Goal: Transaction & Acquisition: Book appointment/travel/reservation

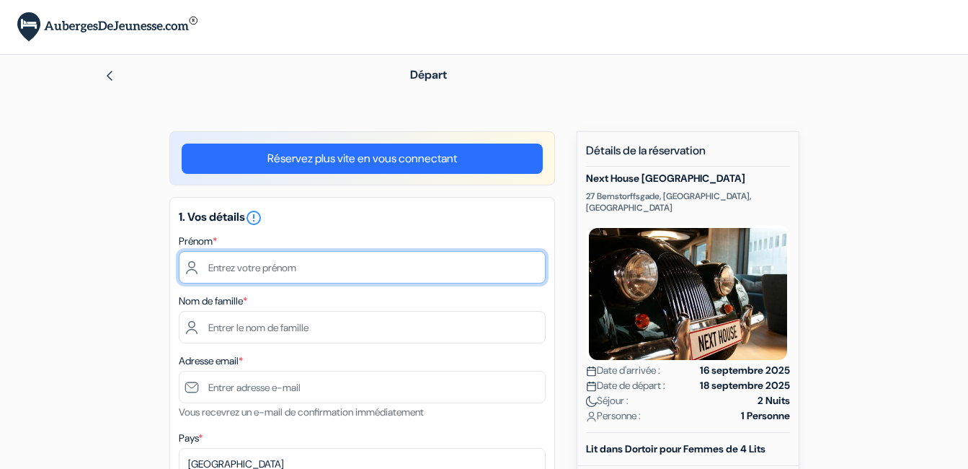
click at [201, 268] on input "text" at bounding box center [362, 267] width 367 height 32
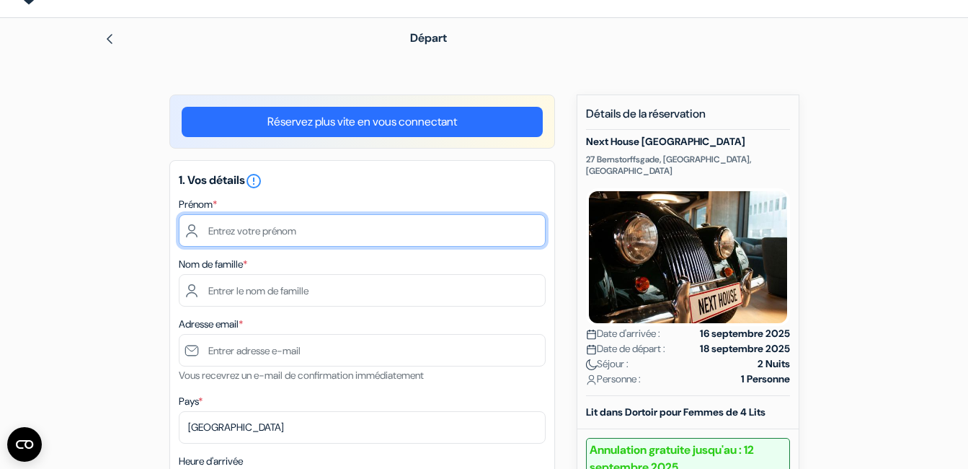
scroll to position [72, 0]
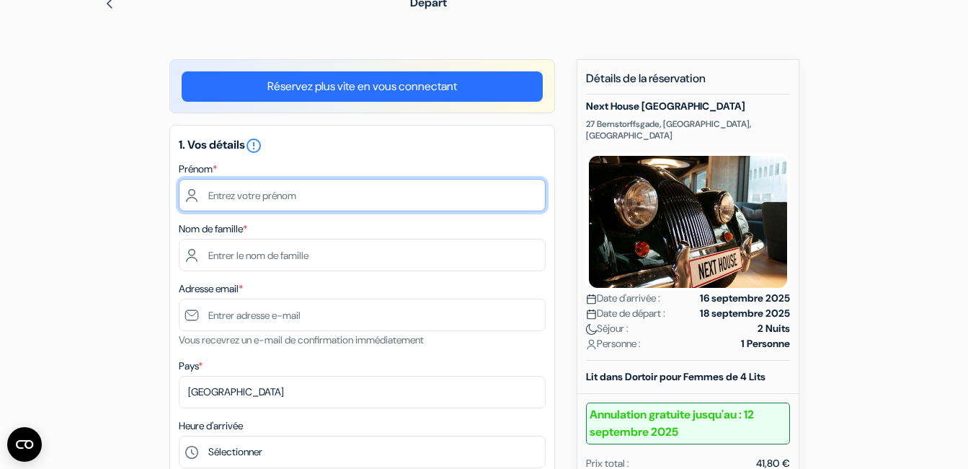
click at [304, 196] on input "text" at bounding box center [362, 195] width 367 height 32
type input "[PERSON_NAME]"
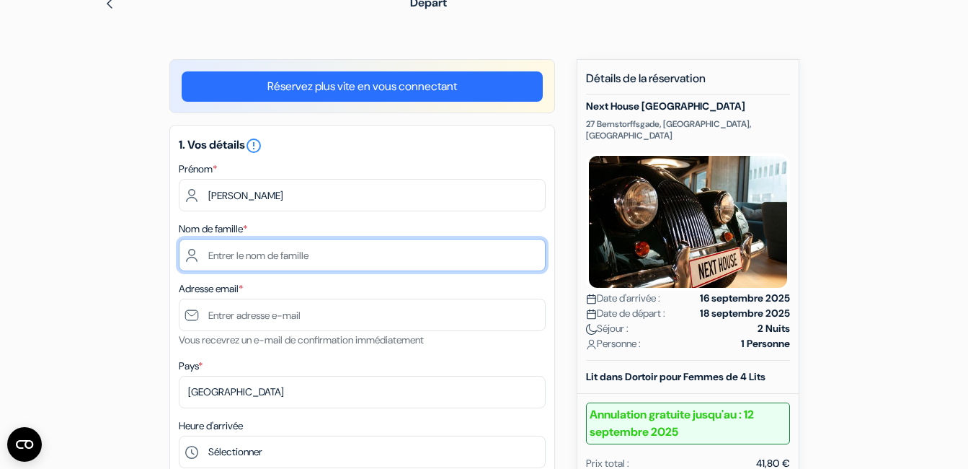
type input "[PERSON_NAME]"
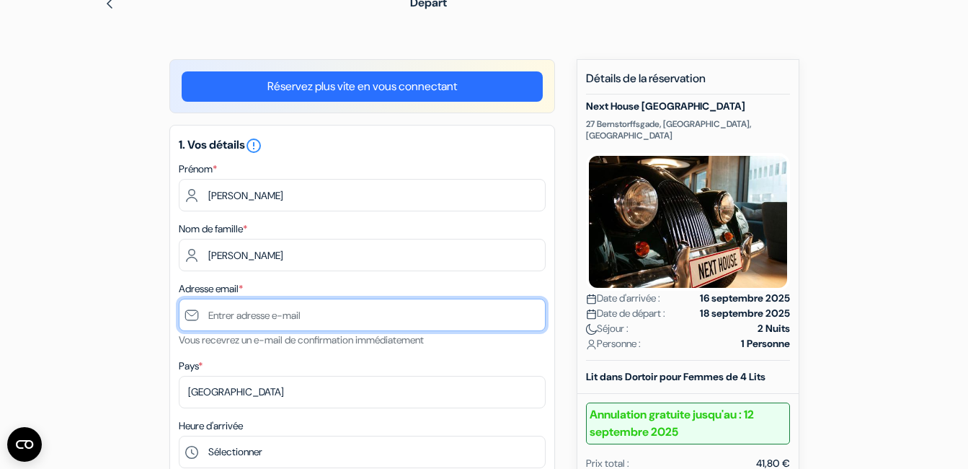
type input "[EMAIL_ADDRESS][PERSON_NAME][DOMAIN_NAME]"
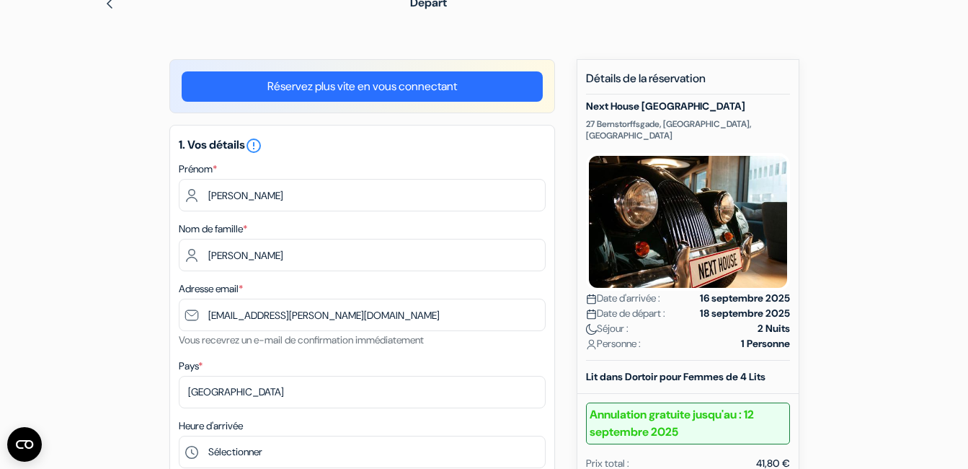
type input "0640508232"
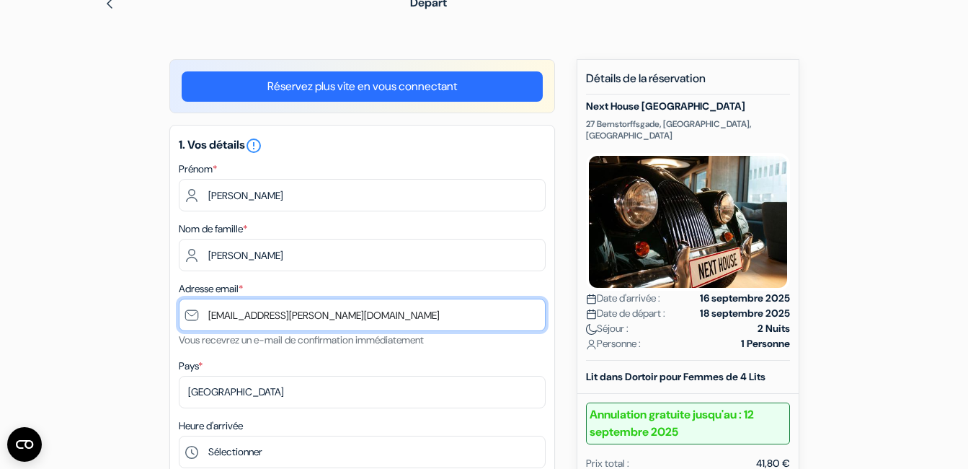
drag, startPoint x: 324, startPoint y: 314, endPoint x: 125, endPoint y: 312, distance: 199.0
type input "[EMAIL_ADDRESS][DOMAIN_NAME]"
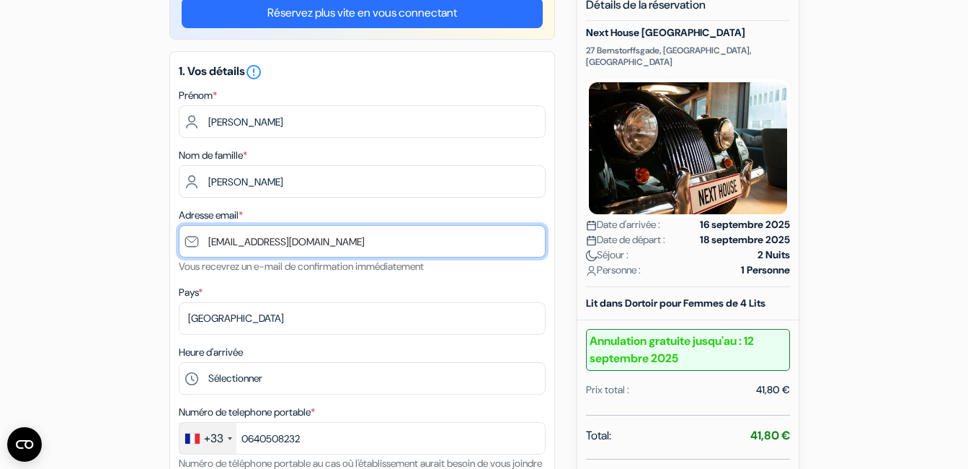
scroll to position [147, 0]
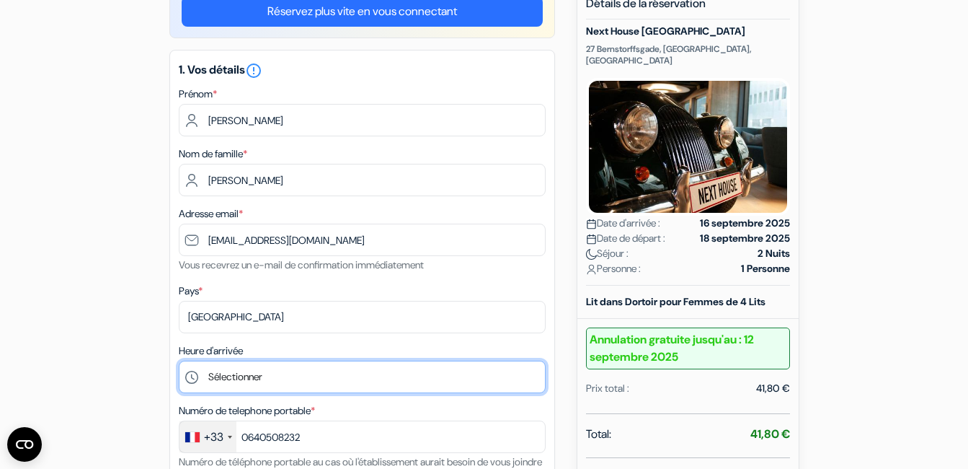
click at [236, 373] on select "Sélectionner 15:00 16:00 17:00 18:00 19:00 20:00 21:00 22:00 23:00 0:00" at bounding box center [362, 376] width 367 height 32
select select "15"
click at [179, 360] on select "Sélectionner 15:00 16:00 17:00 18:00 19:00 20:00 21:00 22:00 23:00 0:00" at bounding box center [362, 376] width 367 height 32
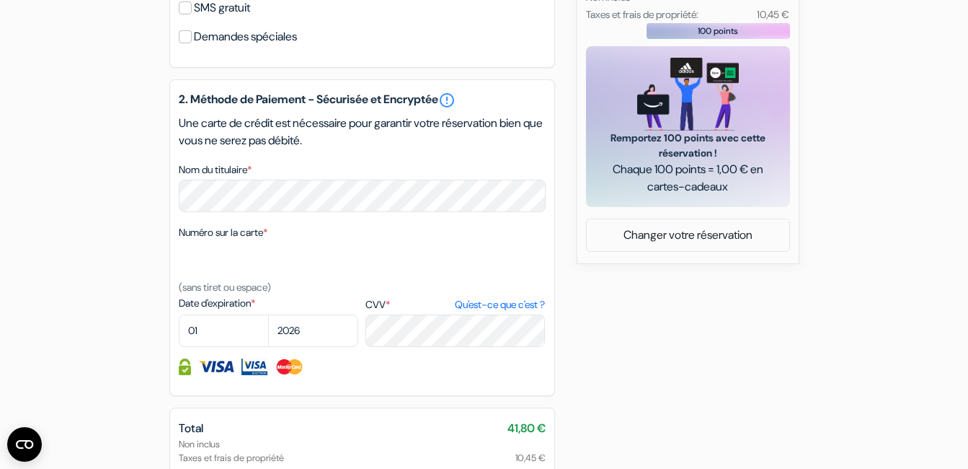
scroll to position [646, 0]
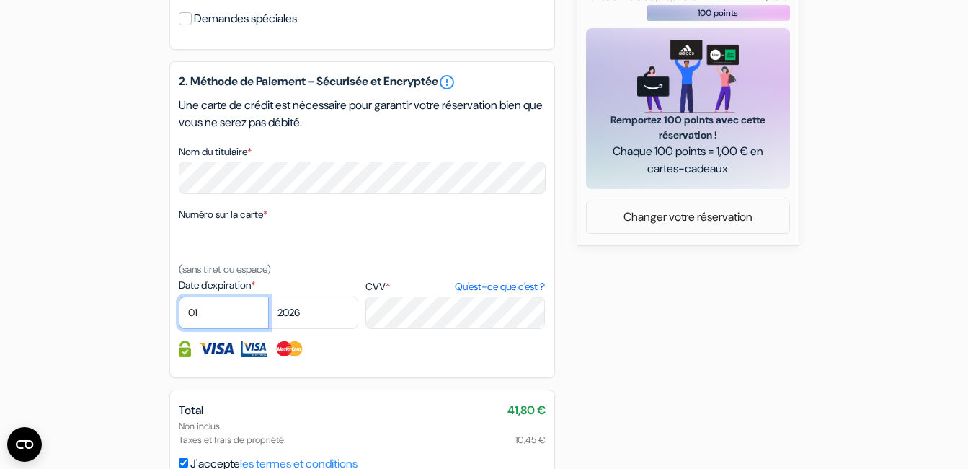
click at [210, 329] on select "01 02 03 04 05 06 07 08 09 10 11 12" at bounding box center [224, 312] width 90 height 32
select select "02"
click at [179, 314] on select "01 02 03 04 05 06 07 08 09 10 11 12" at bounding box center [224, 312] width 90 height 32
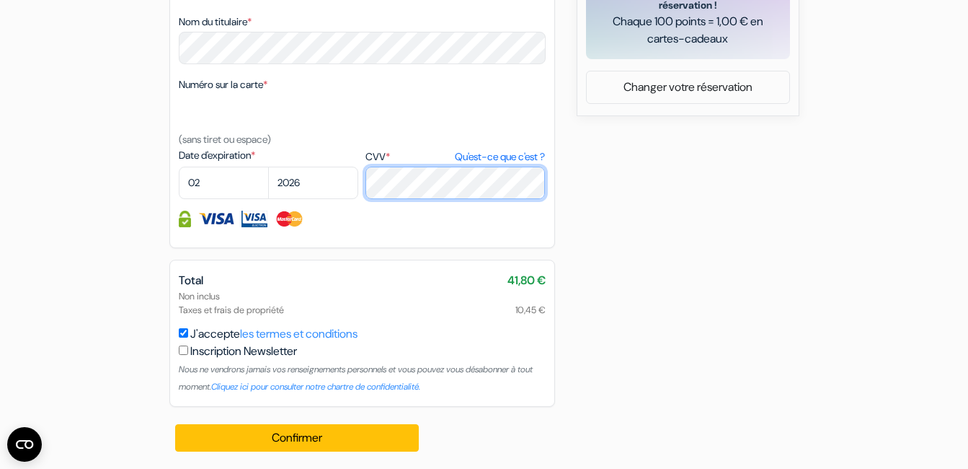
scroll to position [793, 0]
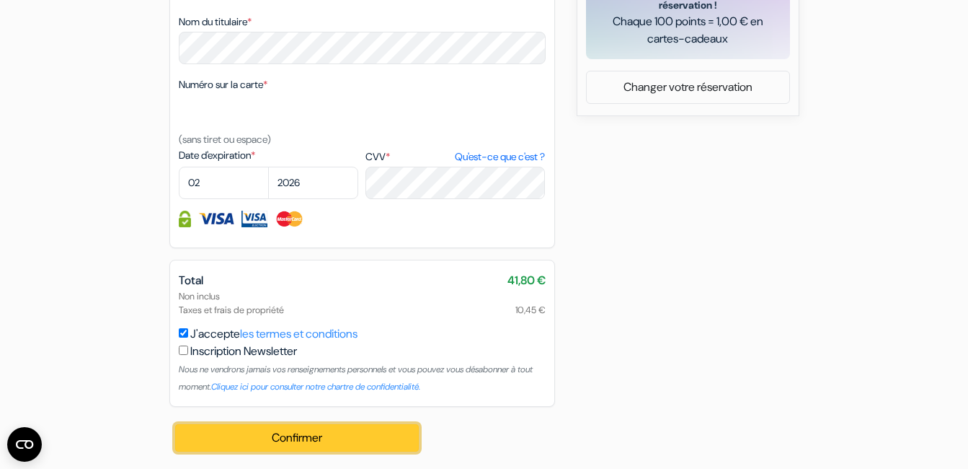
click at [324, 440] on button "Confirmer Loading..." at bounding box center [297, 437] width 244 height 27
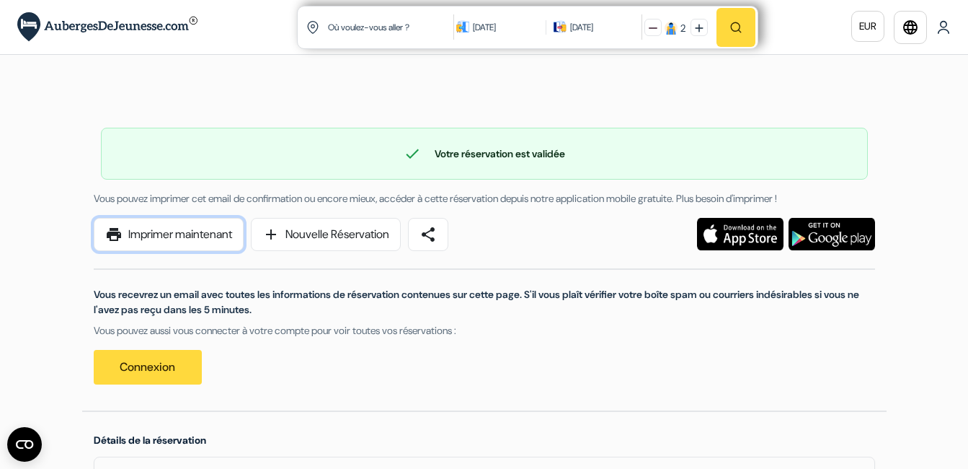
drag, startPoint x: 224, startPoint y: 242, endPoint x: 195, endPoint y: 386, distance: 147.7
click at [224, 242] on link "print Imprimer maintenant" at bounding box center [169, 234] width 150 height 33
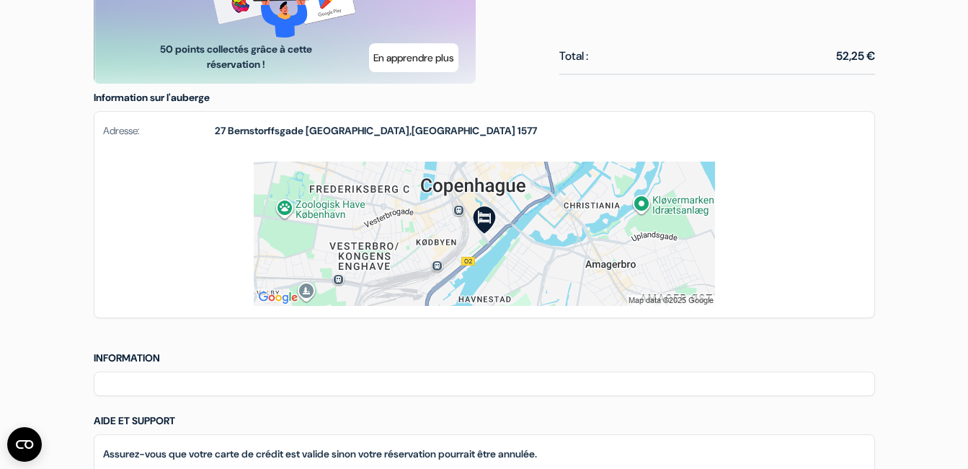
scroll to position [865, 0]
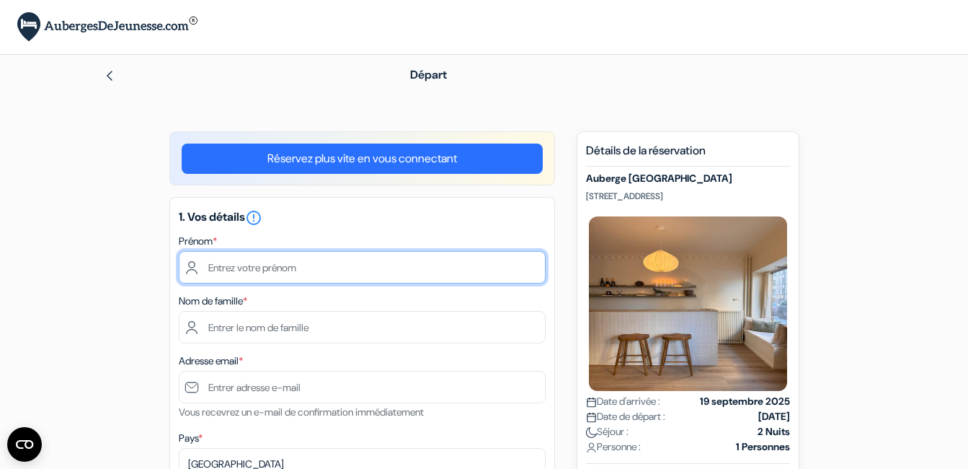
click at [470, 271] on input "text" at bounding box center [362, 267] width 367 height 32
type input "Célia"
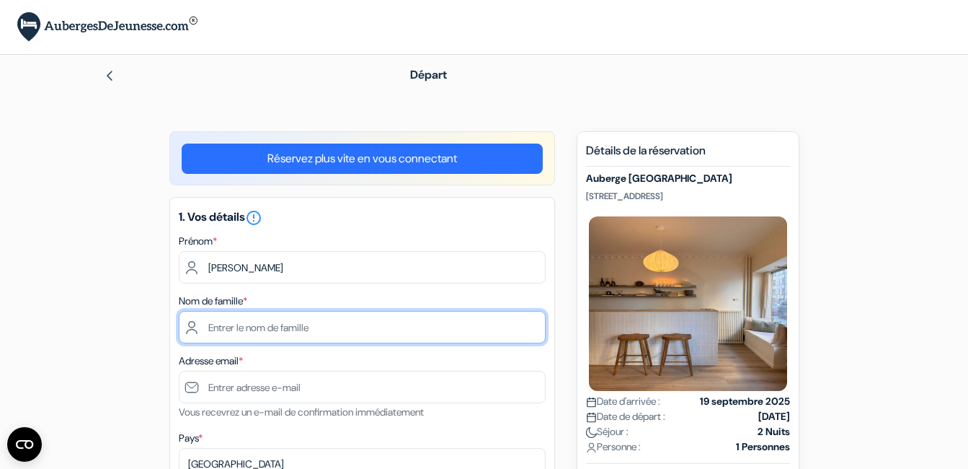
type input "[PERSON_NAME]"
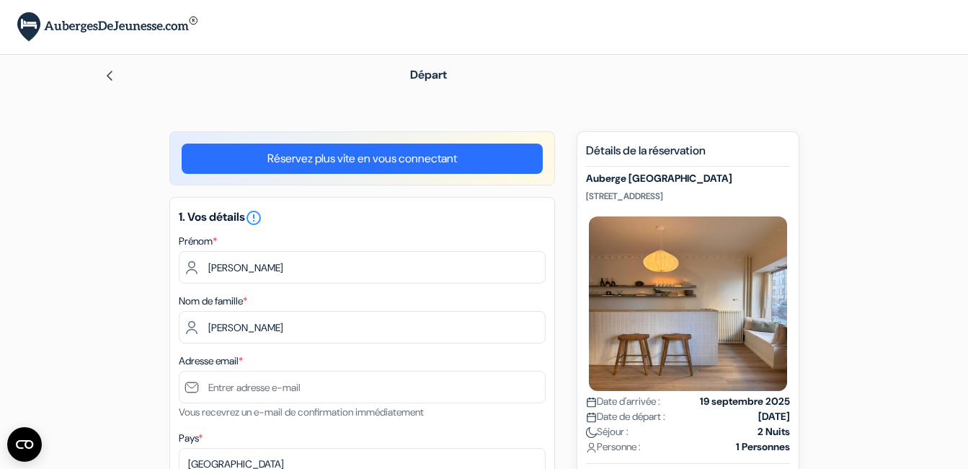
type input "[EMAIL_ADDRESS][DOMAIN_NAME]"
type input "0640508232"
select select "02"
select select "2026"
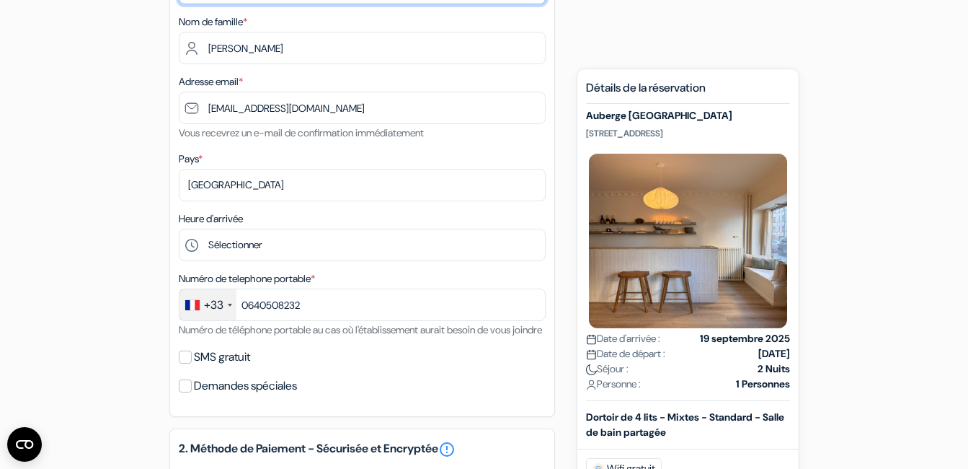
scroll to position [288, 0]
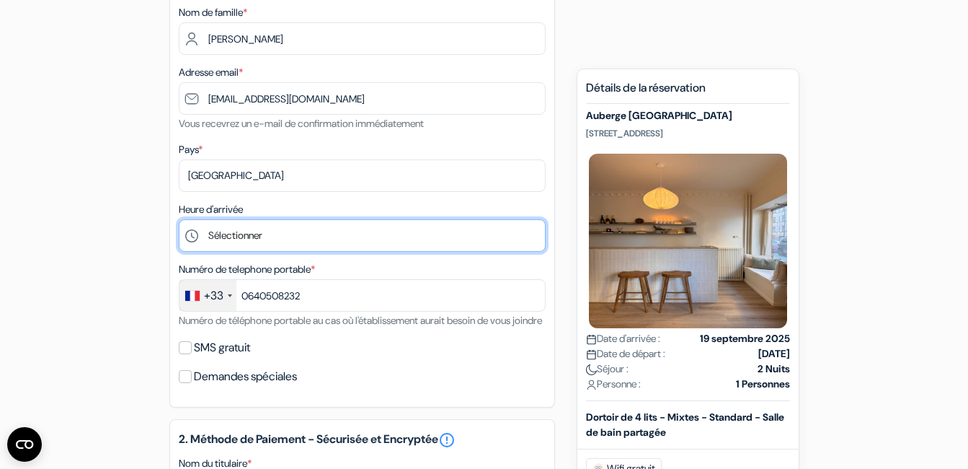
click at [288, 227] on select "Sélectionner 1:00 2:00 3:00 4:00 5:00 6:00 7:00 8:00 9:00 10:00 11:00 12:00 13:…" at bounding box center [362, 235] width 367 height 32
select select "7"
click at [179, 219] on select "Sélectionner 1:00 2:00 3:00 4:00 5:00 6:00 7:00 8:00 9:00 10:00 11:00 12:00 13:…" at bounding box center [362, 235] width 367 height 32
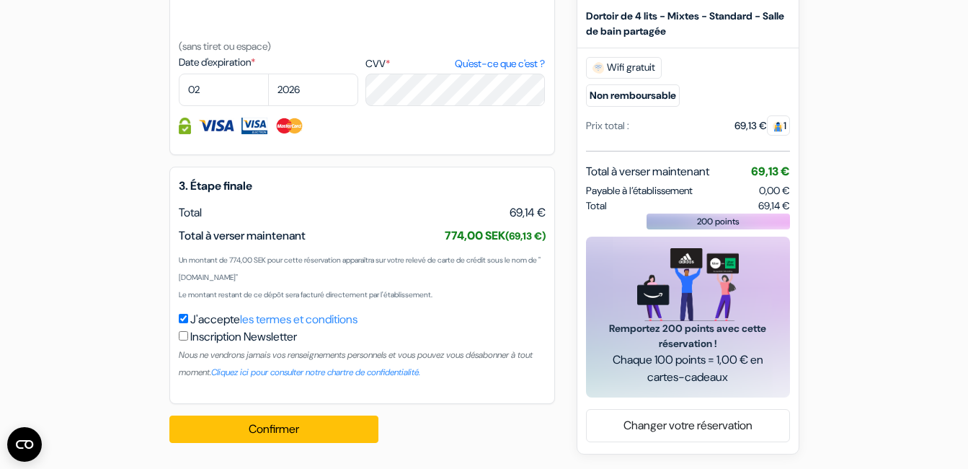
scroll to position [840, 0]
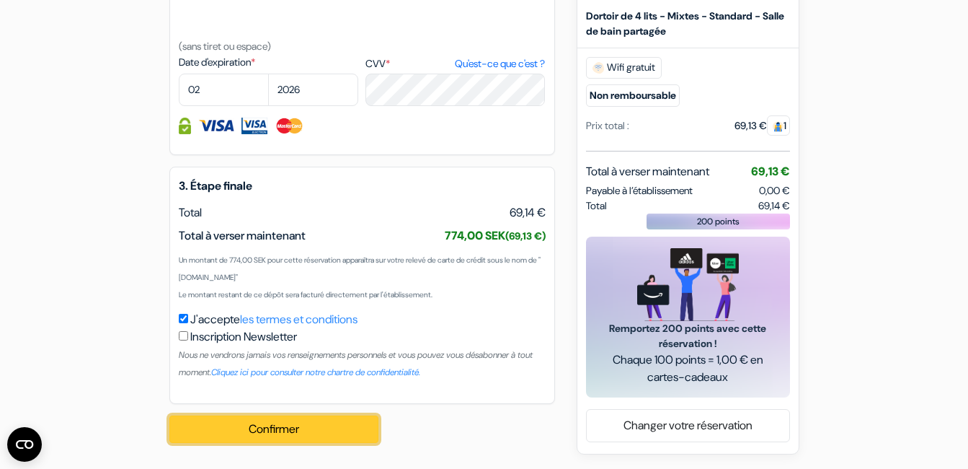
click at [197, 425] on button "Confirmer Loading..." at bounding box center [273, 428] width 209 height 27
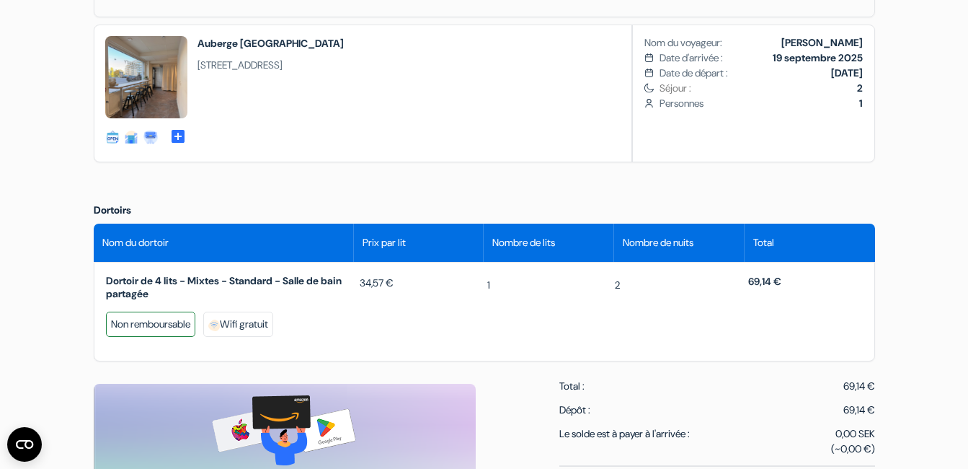
scroll to position [360, 0]
